Goal: Task Accomplishment & Management: Use online tool/utility

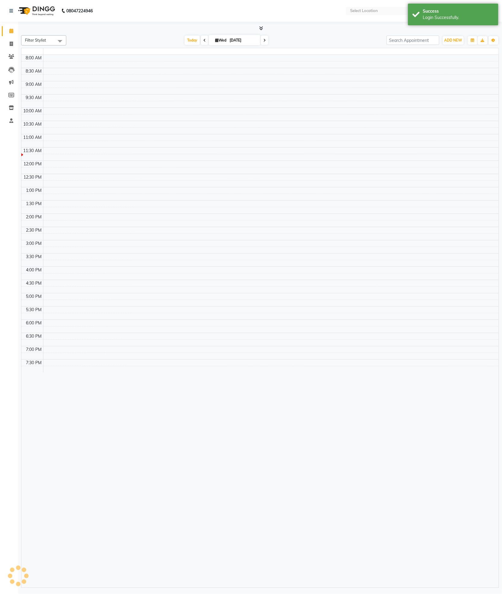
select select "en"
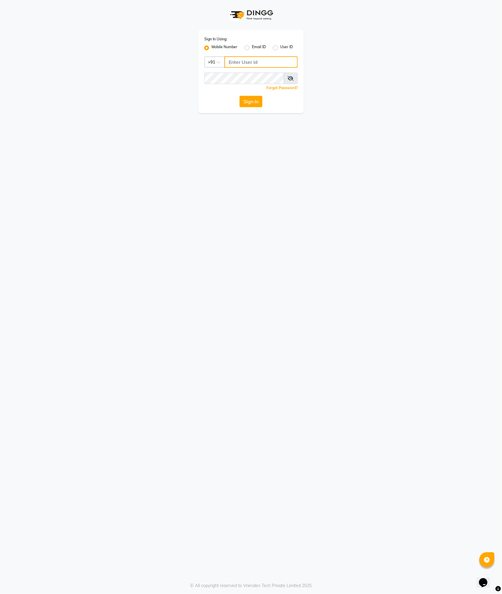
type input "9365278165"
click at [249, 98] on button "Sign In" at bounding box center [250, 101] width 23 height 11
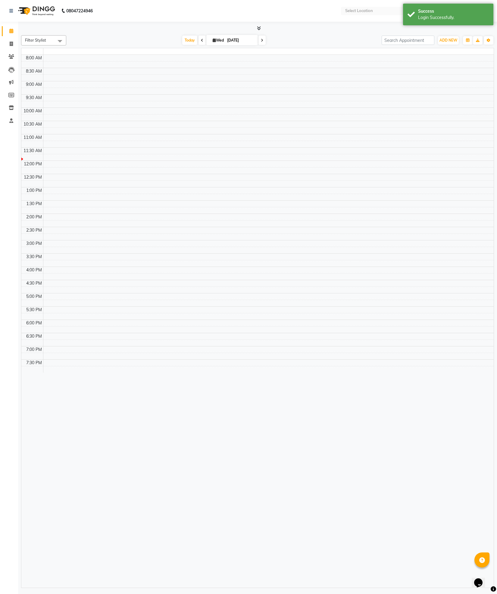
select select "en"
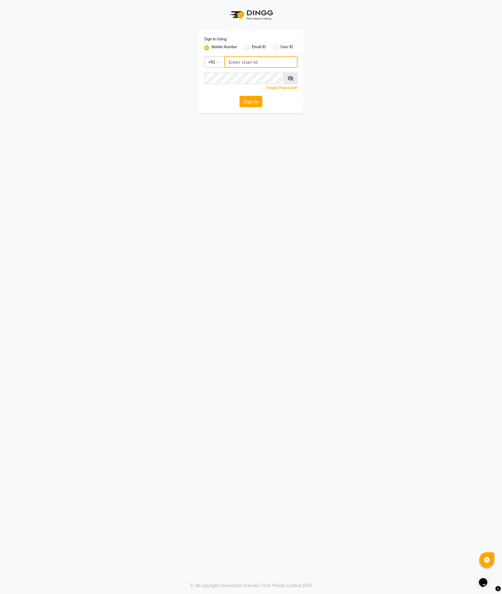
type input "9365278165"
click at [255, 98] on button "Sign In" at bounding box center [250, 101] width 23 height 11
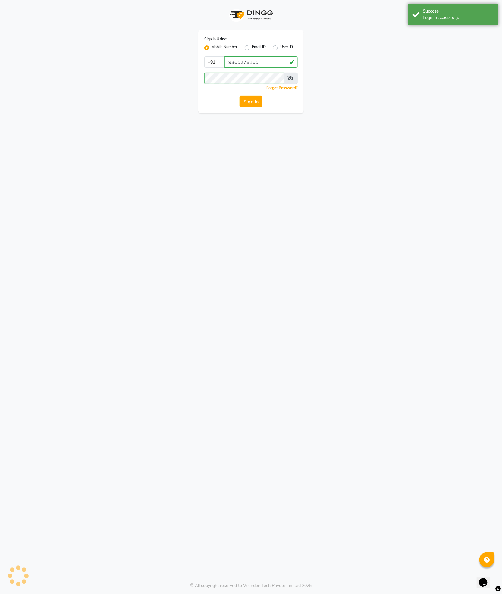
drag, startPoint x: 462, startPoint y: 201, endPoint x: 338, endPoint y: 179, distance: 126.0
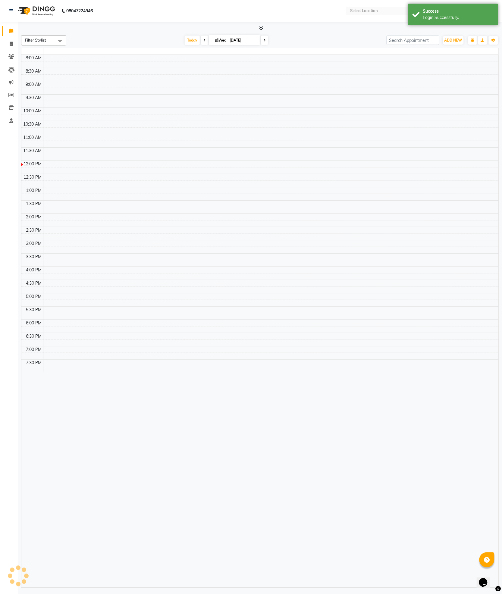
select select "en"
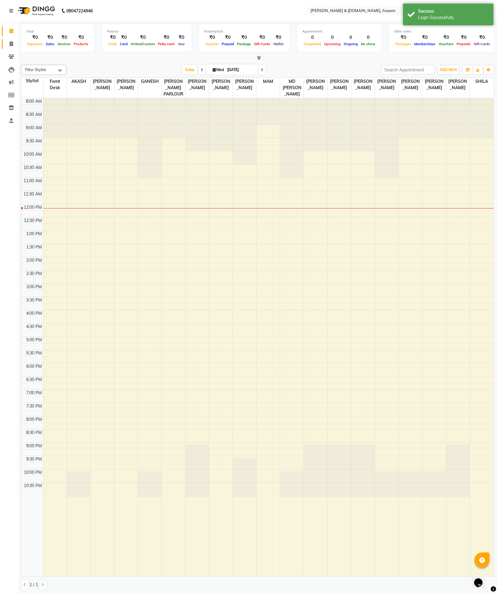
drag, startPoint x: 338, startPoint y: 179, endPoint x: 11, endPoint y: 40, distance: 355.7
click at [11, 40] on link "Invoice" at bounding box center [9, 44] width 14 height 10
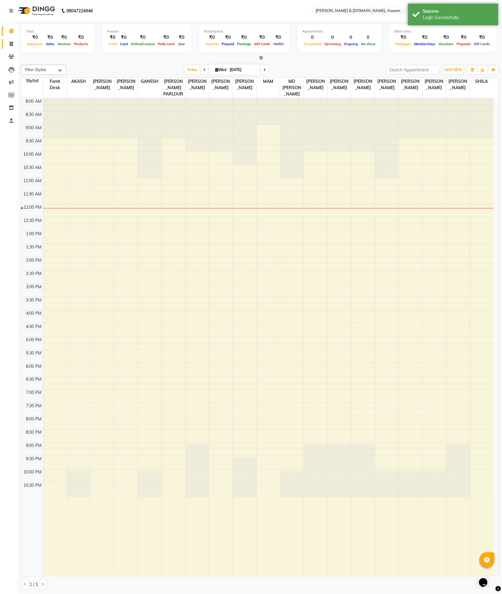
select select "4608"
select select "service"
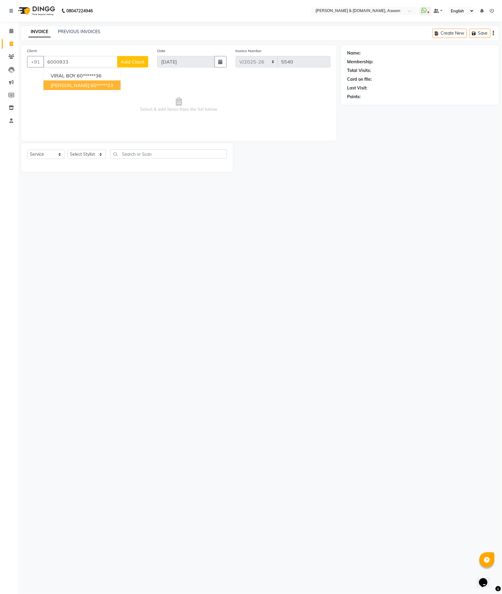
click at [80, 82] on span "[PERSON_NAME]" at bounding box center [70, 85] width 39 height 6
type input "60*****23"
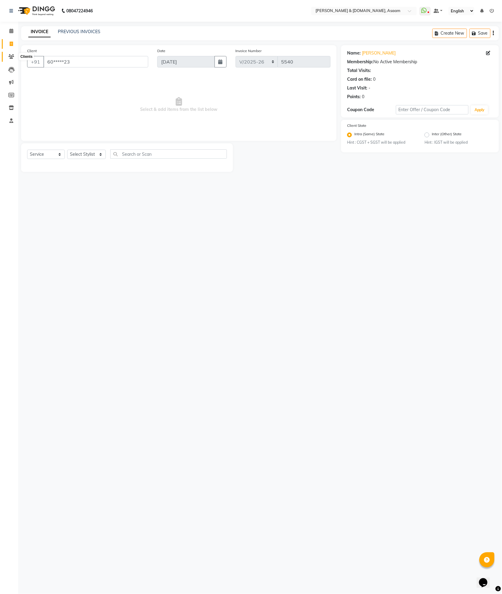
click at [6, 57] on span at bounding box center [11, 56] width 11 height 7
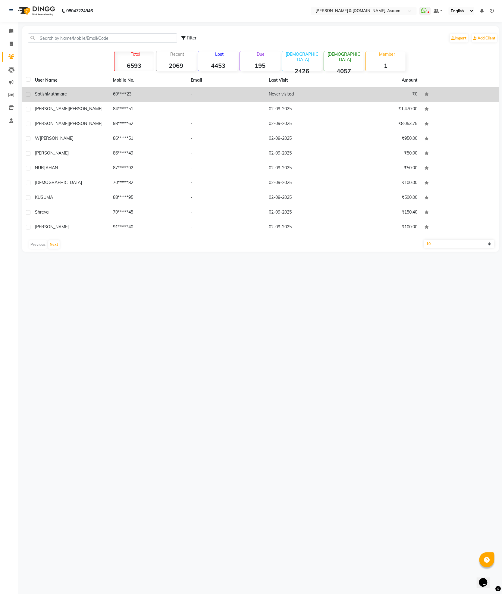
click at [25, 92] on td at bounding box center [26, 94] width 9 height 15
click at [28, 93] on label at bounding box center [28, 94] width 5 height 5
click at [28, 93] on input "checkbox" at bounding box center [28, 95] width 4 height 4
checkbox input "true"
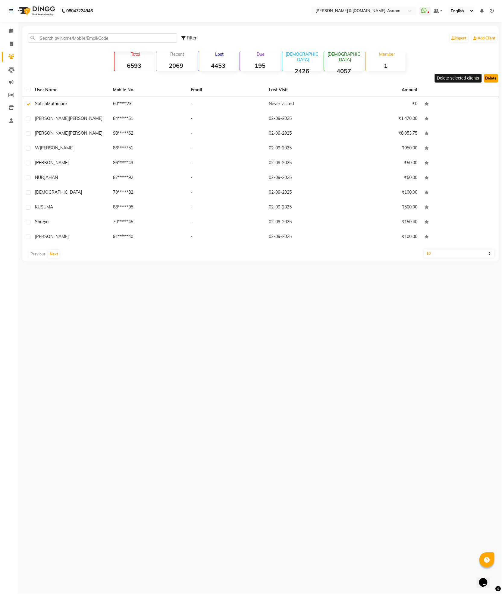
click at [498, 77] on button "Delete" at bounding box center [491, 78] width 14 height 8
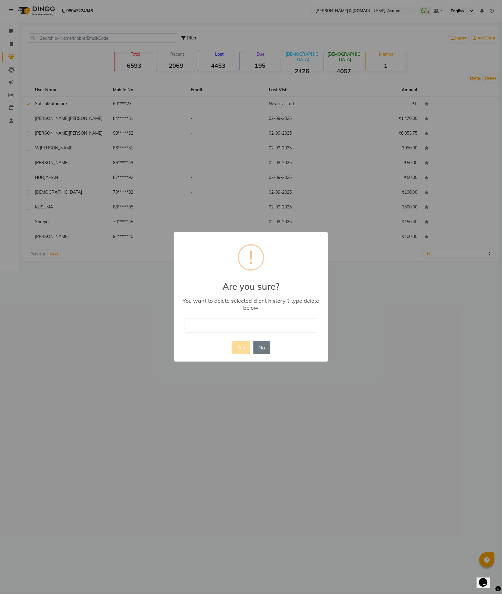
drag, startPoint x: 259, startPoint y: 345, endPoint x: 176, endPoint y: 342, distance: 83.5
click at [176, 342] on div "× ! Are you sure? You want to delete selected client history ? type delete belo…" at bounding box center [251, 296] width 154 height 129
drag, startPoint x: 276, startPoint y: 331, endPoint x: 281, endPoint y: 331, distance: 4.9
click at [281, 331] on input "text" at bounding box center [251, 325] width 133 height 14
type input "already entry"
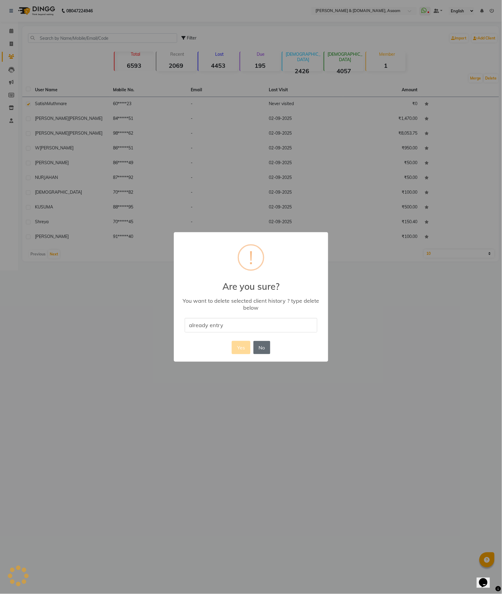
click at [260, 351] on button "No" at bounding box center [261, 347] width 17 height 13
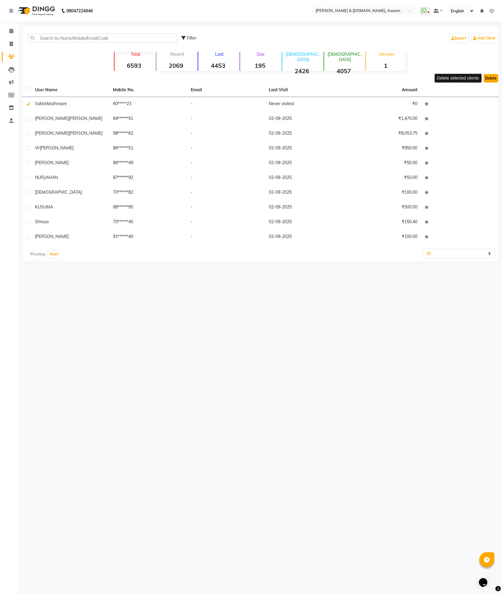
click at [491, 74] on button "Delete" at bounding box center [491, 78] width 14 height 8
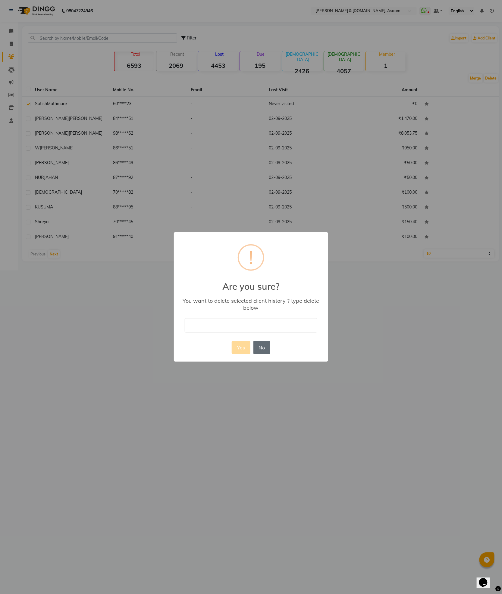
click at [259, 342] on button "No" at bounding box center [261, 347] width 17 height 13
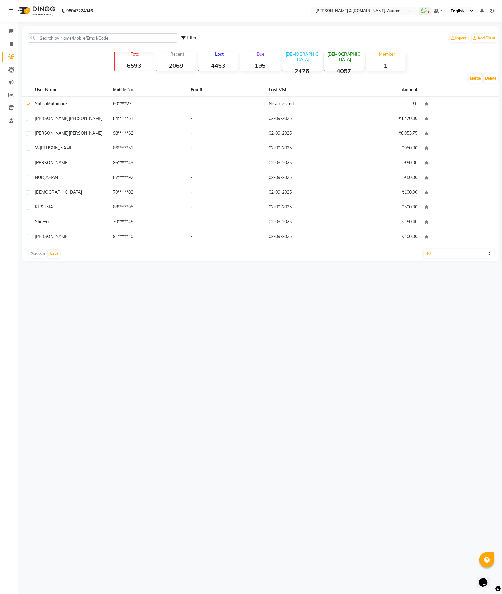
click at [128, 409] on div "08047224946 Select Location × [PERSON_NAME] & [DOMAIN_NAME], Asaam WhatsApp Sta…" at bounding box center [251, 297] width 502 height 594
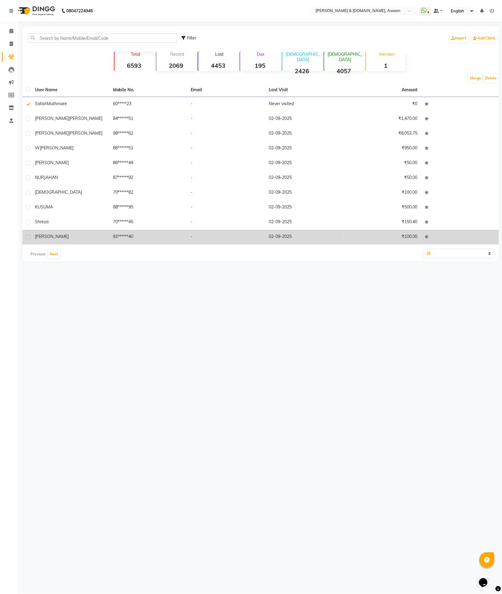
click at [77, 237] on div "[PERSON_NAME]" at bounding box center [70, 236] width 71 height 6
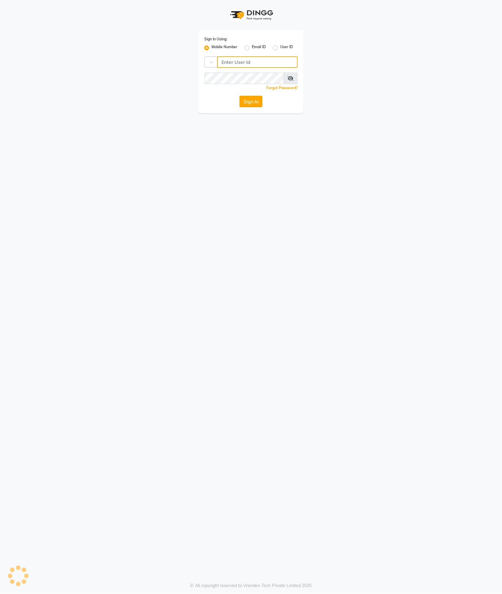
type input "9365278165"
click at [246, 102] on button "Sign In" at bounding box center [250, 101] width 23 height 11
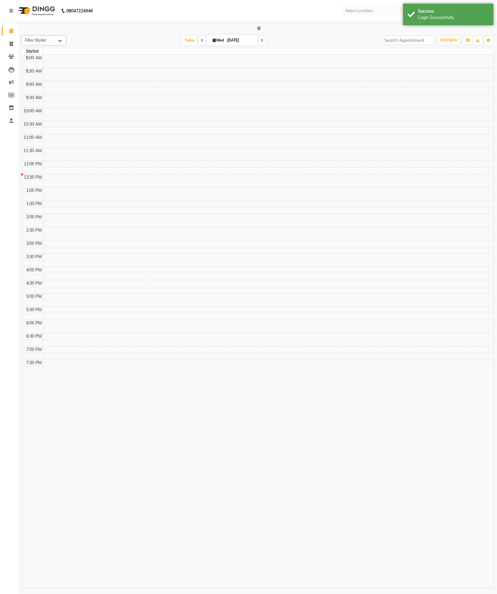
select select "en"
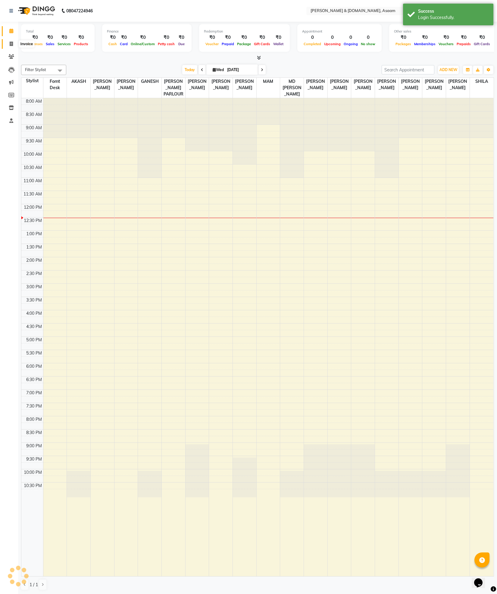
click at [11, 43] on icon at bounding box center [11, 44] width 3 height 5
select select "service"
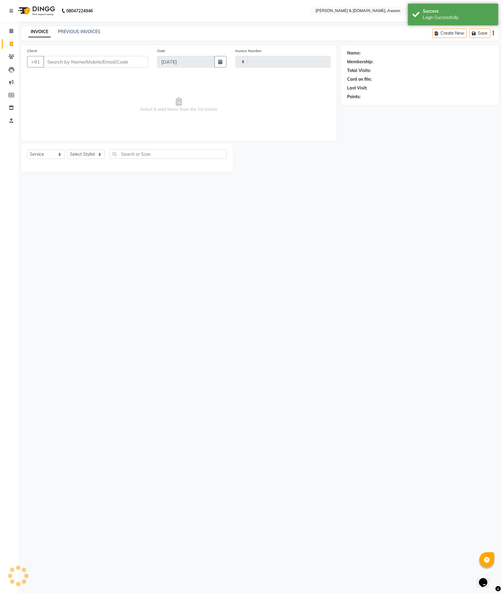
type input "5540"
select select "4608"
click at [71, 62] on input "Client" at bounding box center [95, 61] width 105 height 11
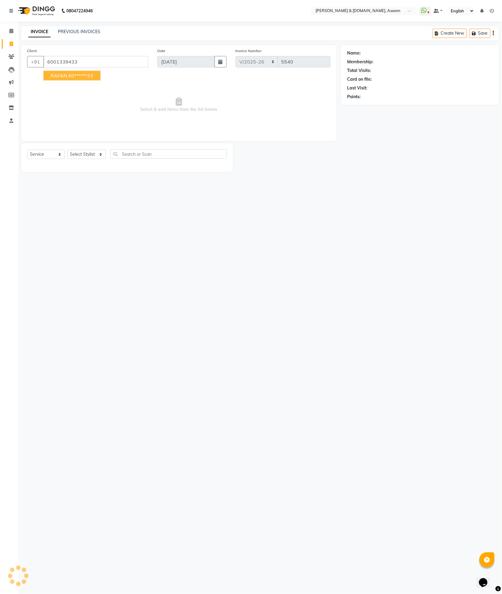
type input "6001339433"
drag, startPoint x: 96, startPoint y: 161, endPoint x: 97, endPoint y: 158, distance: 3.1
click at [97, 158] on div "Select Service Product Membership Package Voucher Prepaid Gift Card Select Styl…" at bounding box center [127, 156] width 200 height 14
click at [97, 158] on select "Select Stylist AKASH AKIB DEEPU fornt desk GANESH HRISHIKA PARLOUR JITU KARNA D…" at bounding box center [86, 154] width 39 height 9
select select "74663"
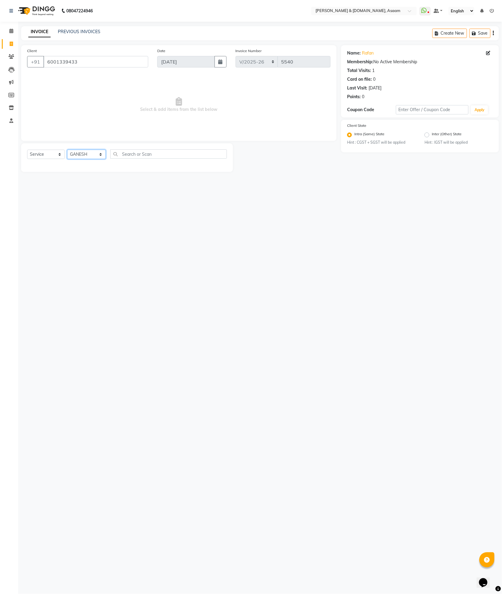
click at [67, 150] on select "Select Stylist AKASH AKIB DEEPU fornt desk GANESH HRISHIKA PARLOUR JITU KARNA D…" at bounding box center [86, 154] width 39 height 9
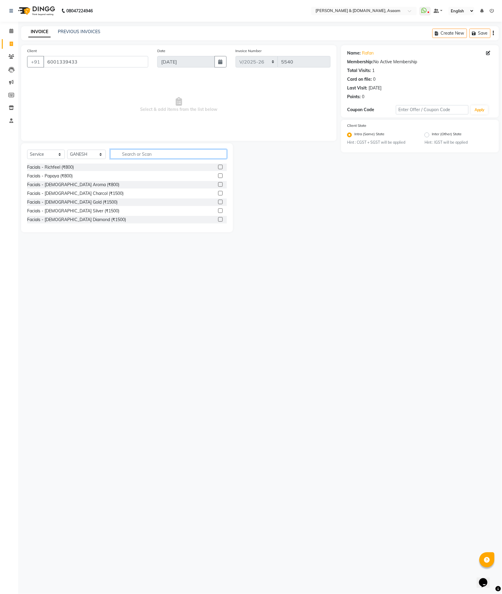
click at [124, 150] on input "text" at bounding box center [168, 153] width 117 height 9
type input "hair"
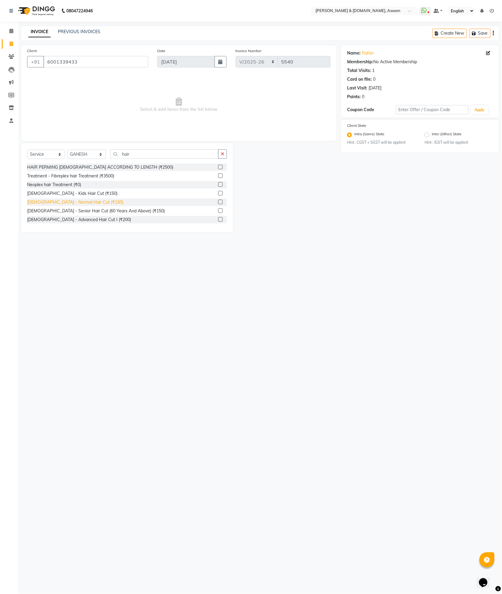
drag, startPoint x: 80, startPoint y: 201, endPoint x: 73, endPoint y: 200, distance: 6.7
click at [80, 201] on div "Gents - Normal Hair Cut (₹150)" at bounding box center [75, 202] width 96 height 6
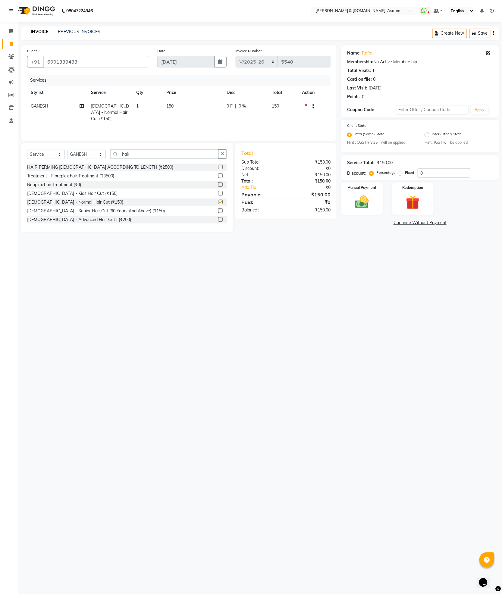
checkbox input "false"
click at [63, 191] on div "Gents - Kids Hair Cut (₹150)" at bounding box center [72, 193] width 90 height 6
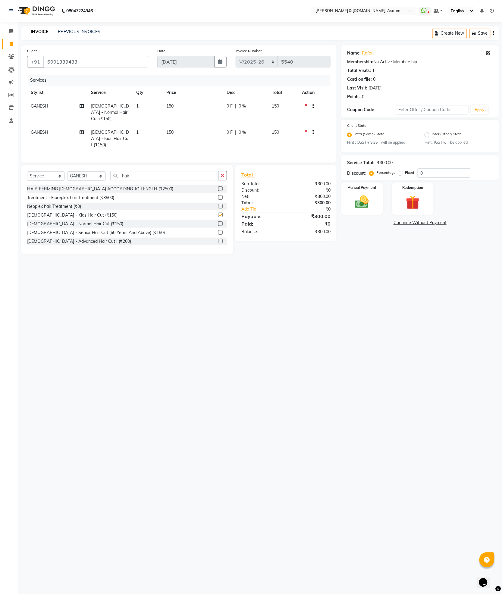
checkbox input "false"
click at [306, 102] on td at bounding box center [314, 112] width 32 height 26
click at [307, 104] on icon at bounding box center [305, 107] width 3 height 8
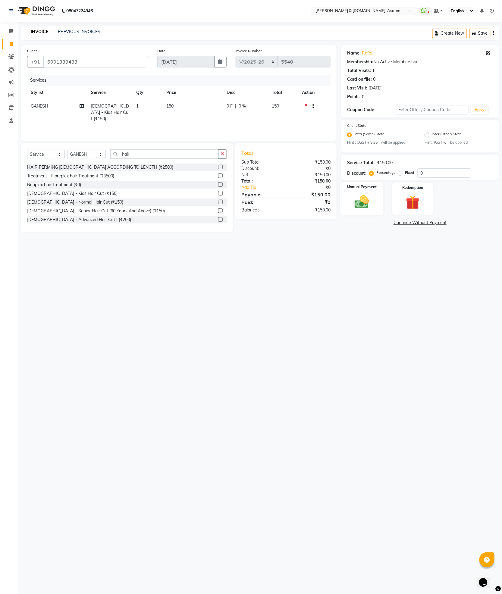
click at [368, 202] on img at bounding box center [361, 202] width 23 height 16
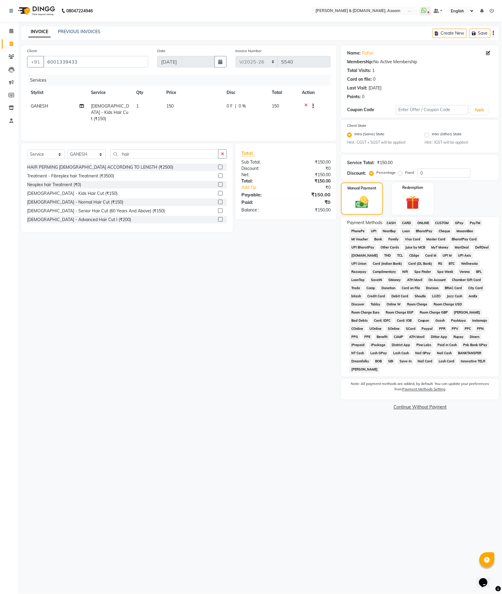
click at [420, 220] on span "ONLINE" at bounding box center [423, 223] width 16 height 7
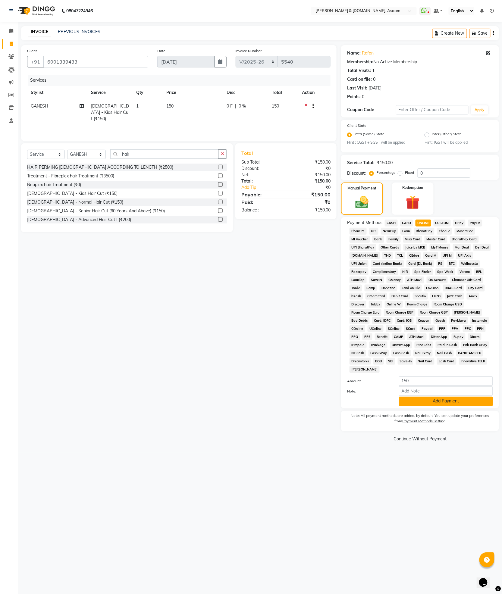
click at [447, 397] on button "Add Payment" at bounding box center [446, 401] width 94 height 9
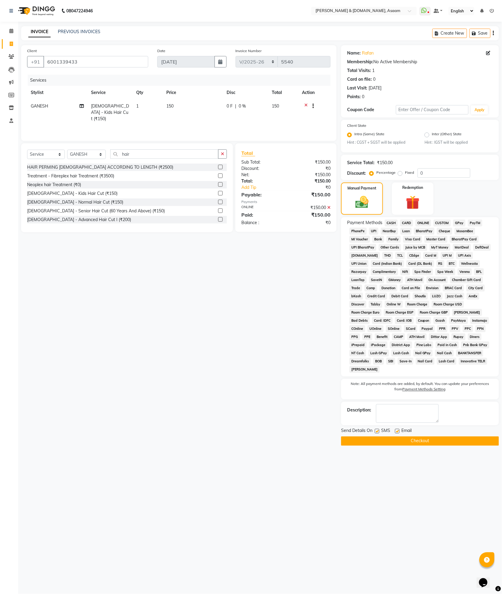
click at [419, 436] on button "Checkout" at bounding box center [420, 440] width 158 height 9
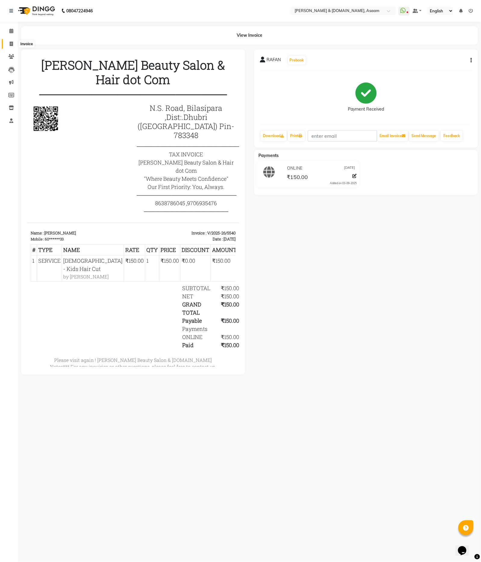
click at [11, 47] on span at bounding box center [11, 44] width 11 height 7
select select "service"
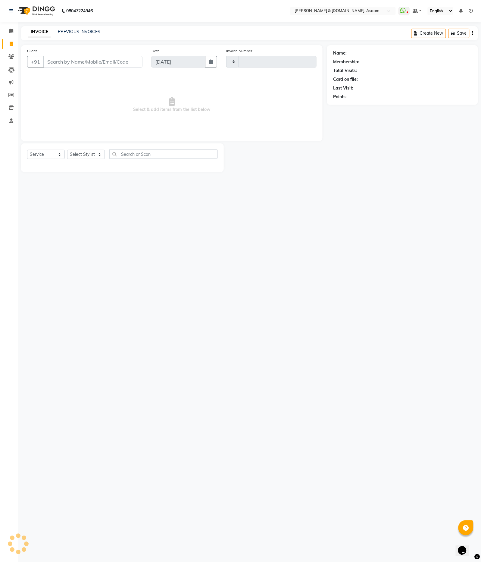
type input "5541"
select select "4608"
